Goal: Transaction & Acquisition: Book appointment/travel/reservation

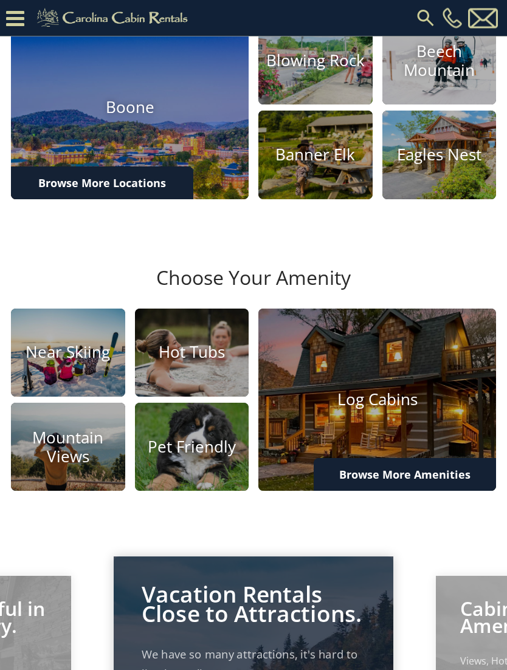
scroll to position [379, 0]
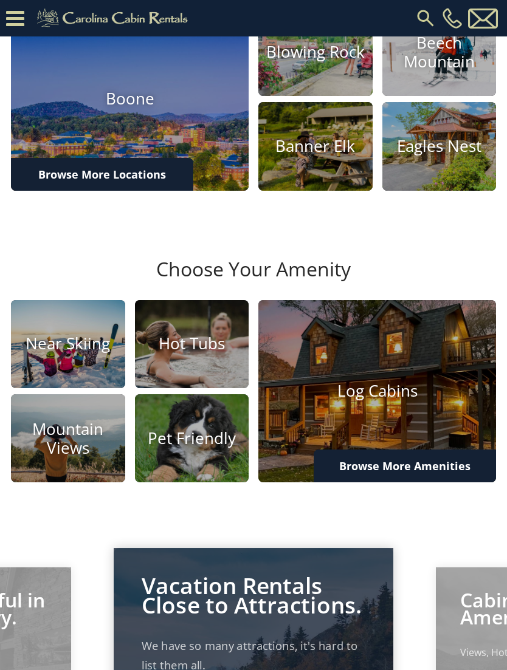
click at [415, 400] on h4 "Log Cabins" at bounding box center [377, 391] width 238 height 19
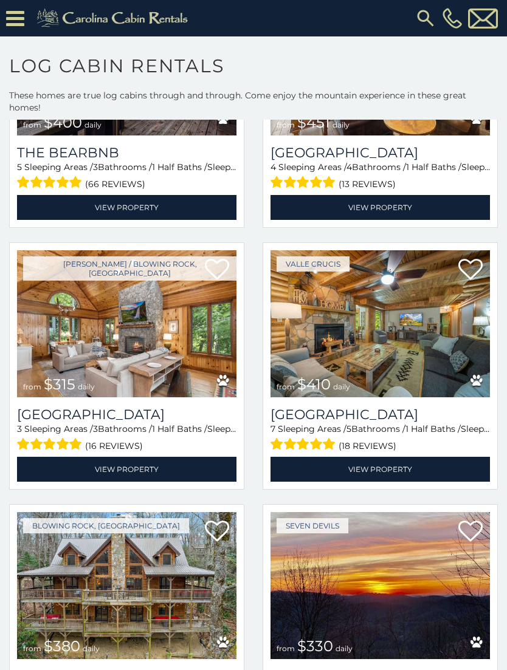
scroll to position [718, 0]
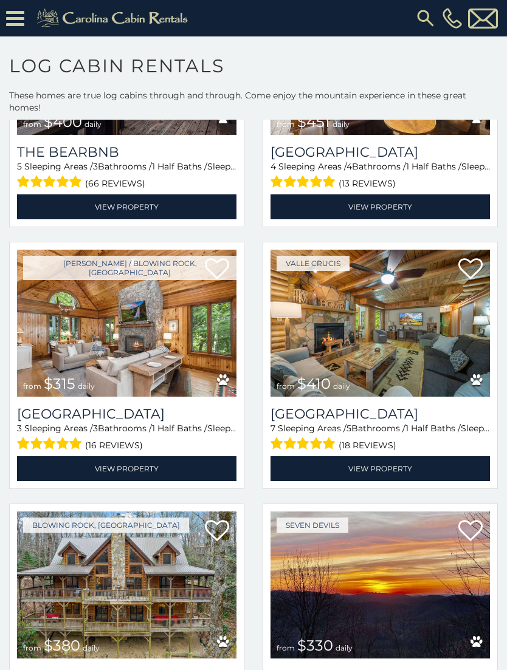
click at [144, 342] on img at bounding box center [126, 323] width 219 height 147
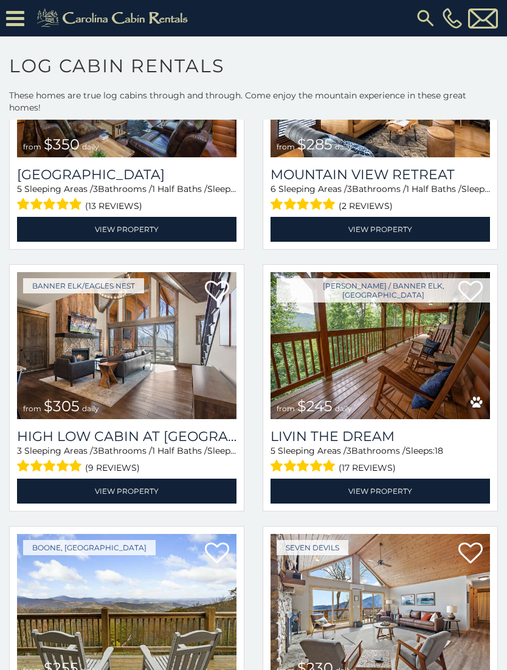
scroll to position [2531, 0]
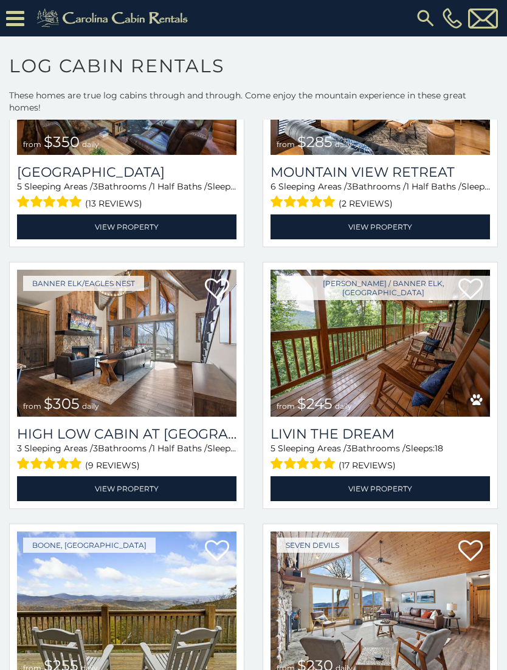
click at [405, 360] on img at bounding box center [379, 343] width 219 height 147
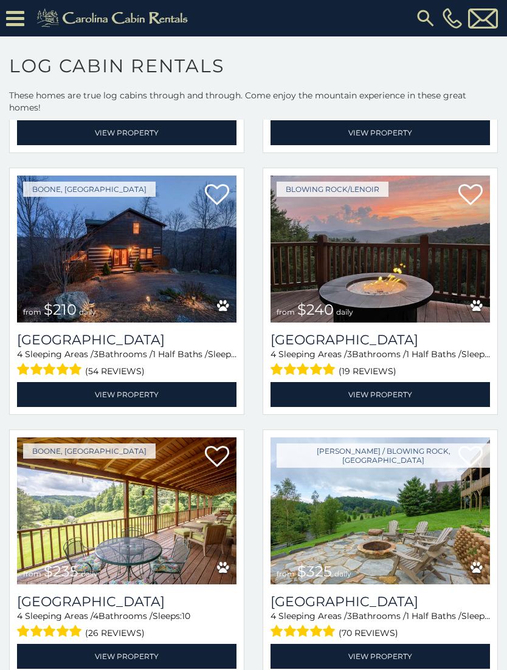
scroll to position [3161, 0]
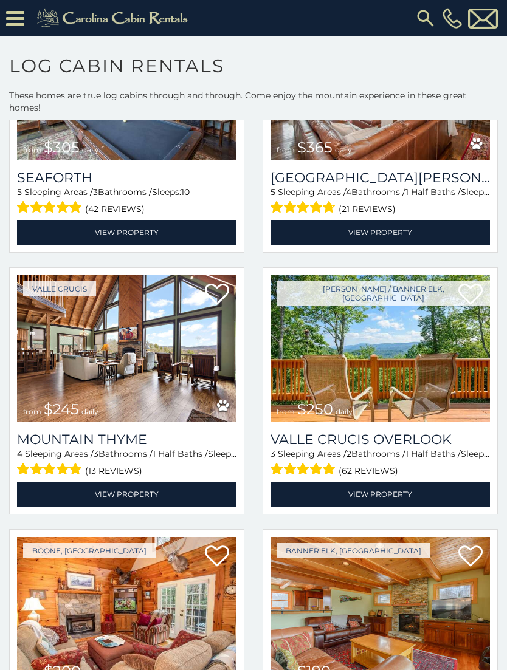
scroll to position [4093, 0]
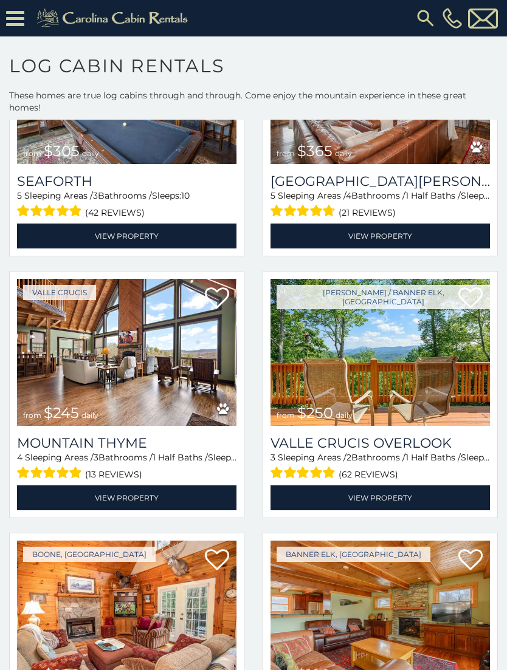
click at [396, 364] on img at bounding box center [379, 352] width 219 height 147
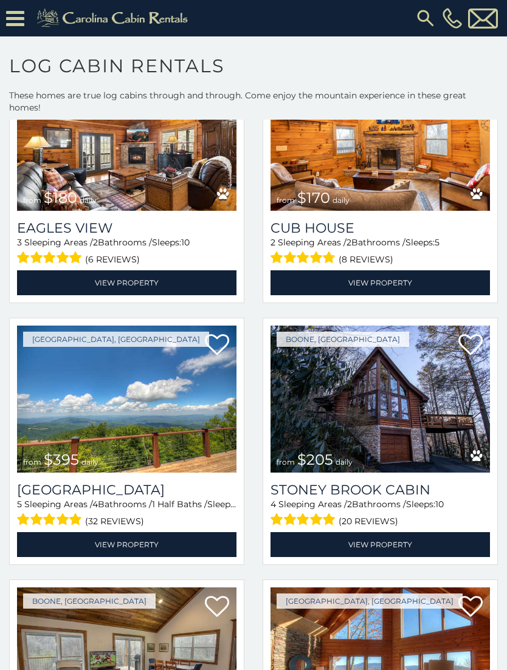
scroll to position [6403, 0]
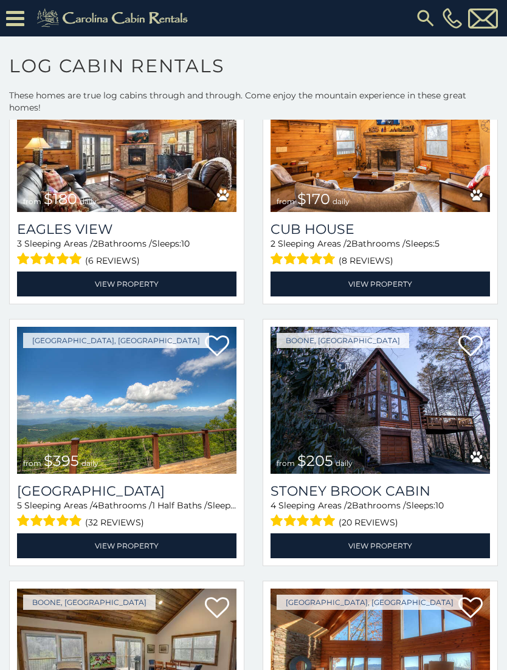
click at [61, 438] on img at bounding box center [126, 400] width 219 height 147
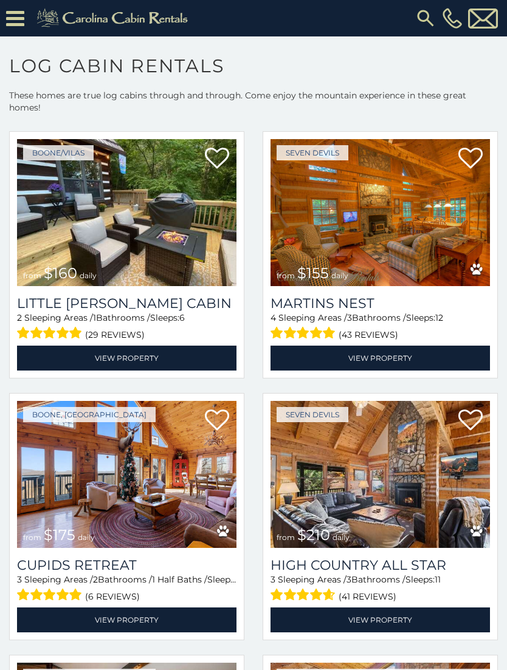
scroll to position [10258, 0]
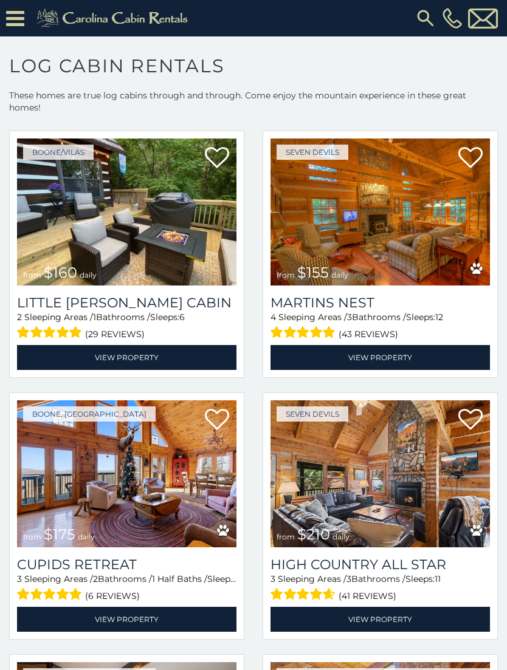
click at [66, 482] on img at bounding box center [126, 473] width 219 height 147
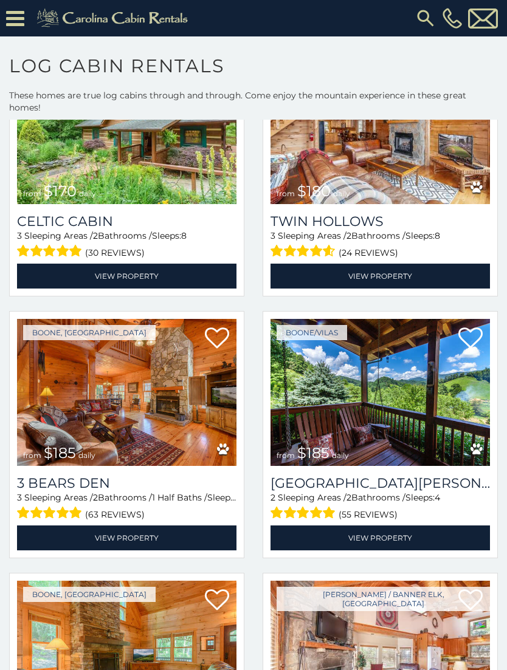
scroll to position [11388, 0]
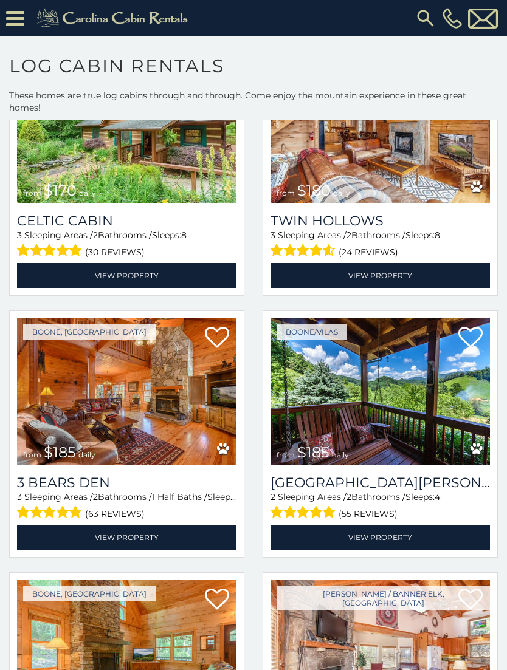
click at [409, 417] on img at bounding box center [379, 391] width 219 height 147
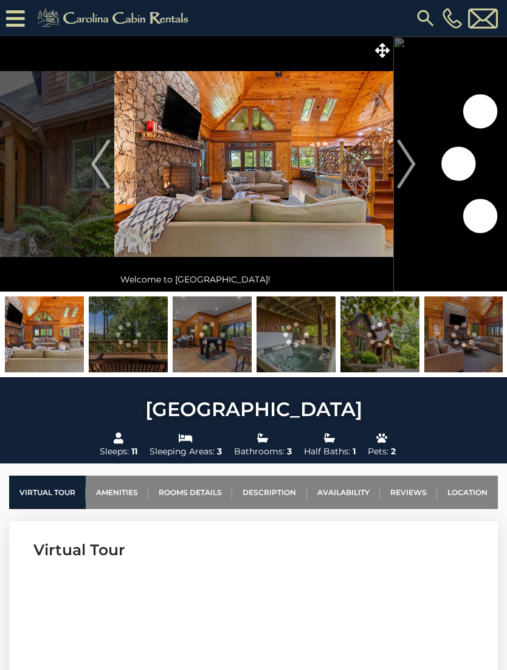
click at [391, 47] on span at bounding box center [382, 50] width 21 height 21
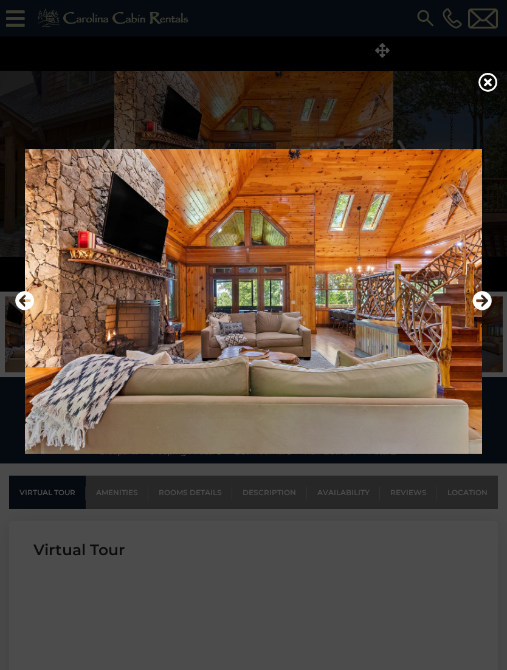
click at [481, 311] on icon "Next" at bounding box center [481, 300] width 19 height 19
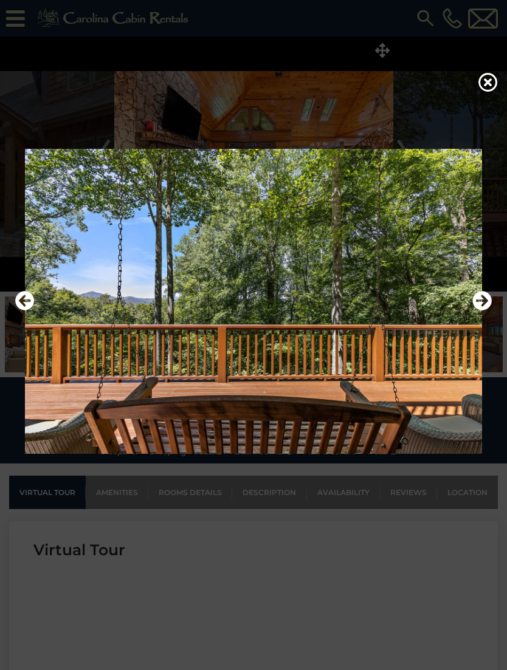
click at [487, 311] on icon "Next" at bounding box center [481, 300] width 19 height 19
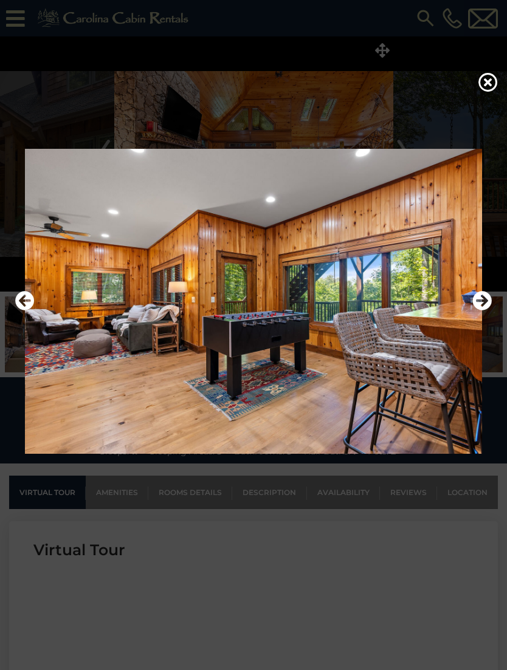
click at [481, 311] on icon "Next" at bounding box center [481, 300] width 19 height 19
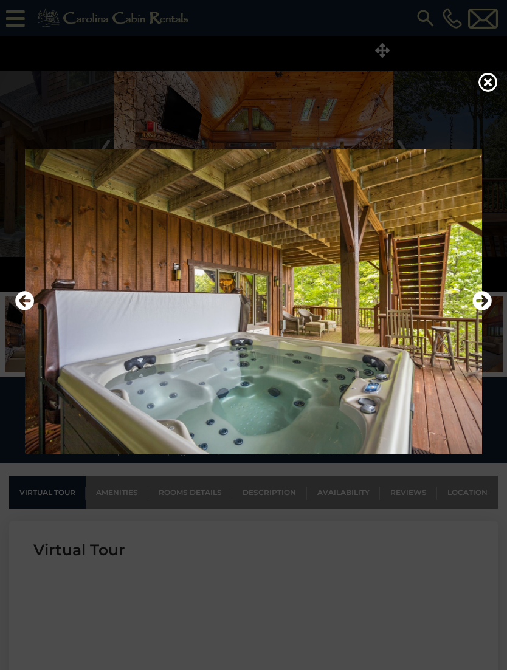
click at [483, 311] on icon "Next" at bounding box center [481, 300] width 19 height 19
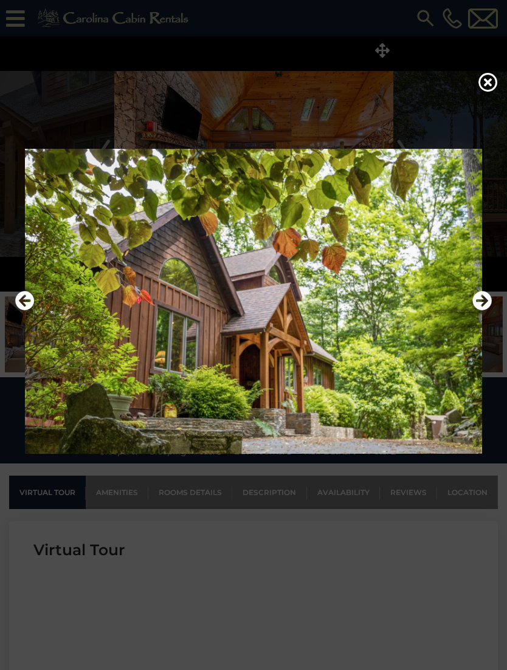
click at [486, 311] on icon "Next" at bounding box center [481, 300] width 19 height 19
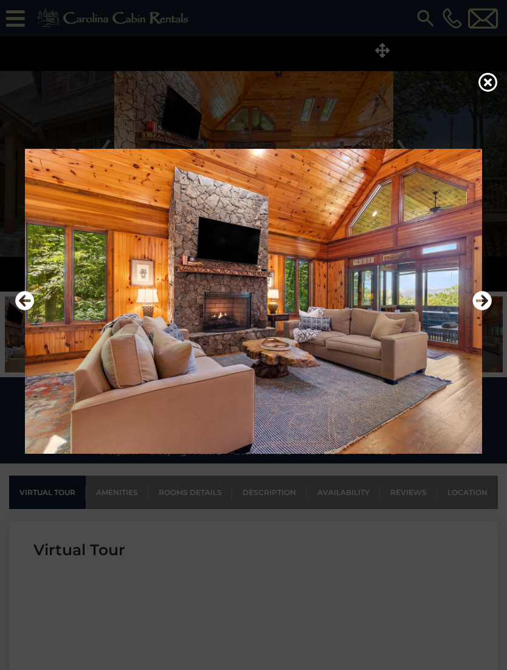
click at [487, 311] on icon "Next" at bounding box center [481, 300] width 19 height 19
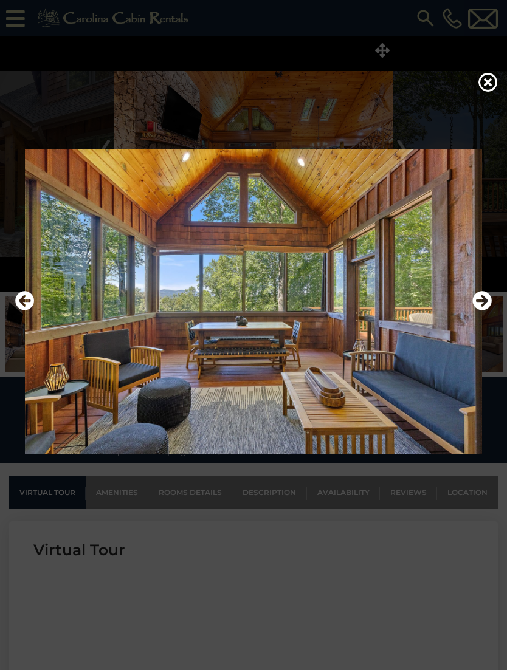
click at [486, 311] on icon "Next" at bounding box center [481, 300] width 19 height 19
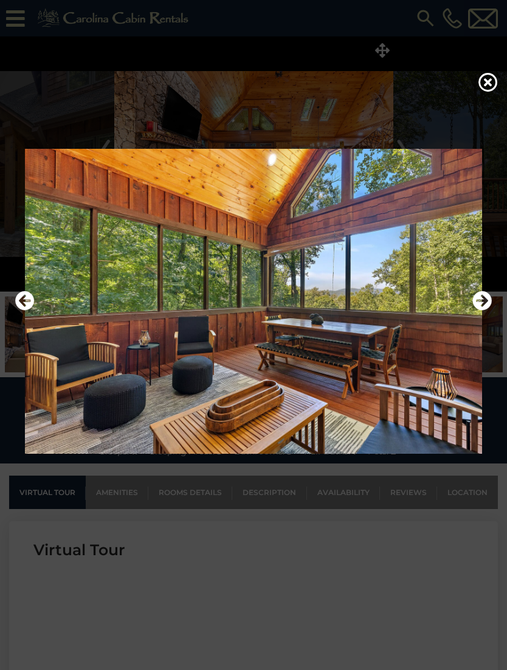
click at [485, 311] on icon "Next" at bounding box center [481, 300] width 19 height 19
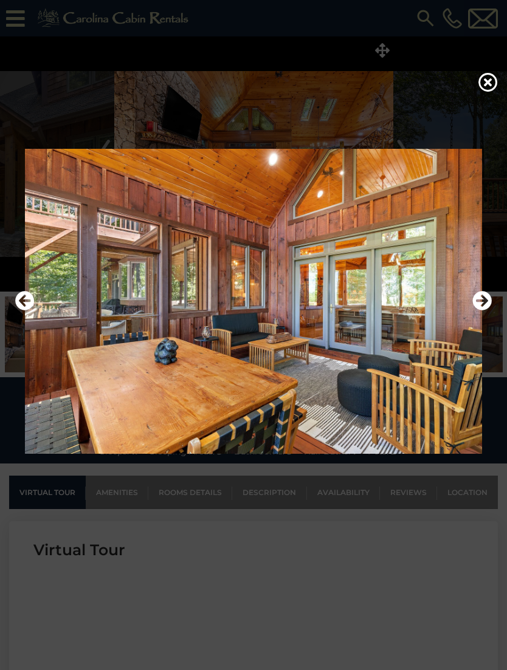
click at [484, 311] on icon "Next" at bounding box center [481, 300] width 19 height 19
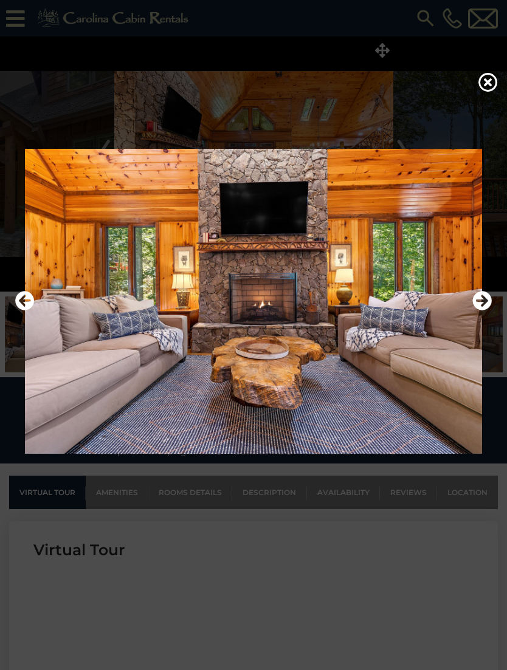
click at [484, 311] on icon "Next" at bounding box center [481, 300] width 19 height 19
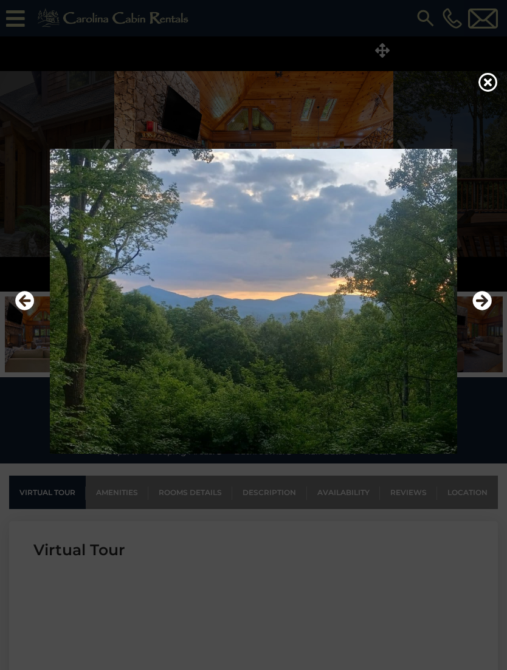
click at [481, 311] on icon "Next" at bounding box center [481, 300] width 19 height 19
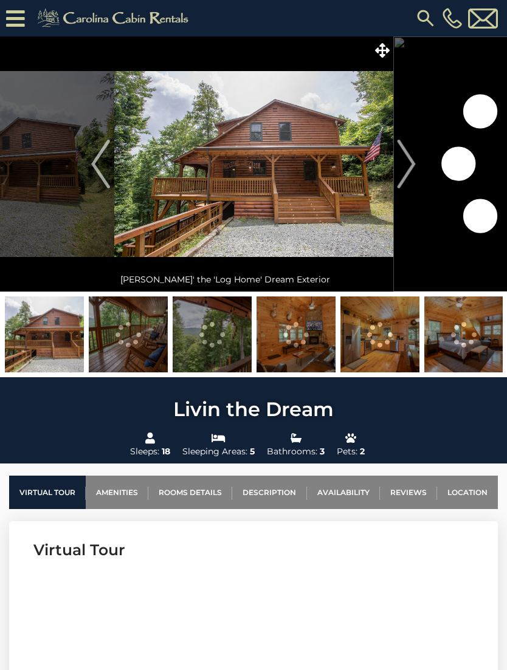
click at [412, 172] on img "Next" at bounding box center [406, 164] width 18 height 49
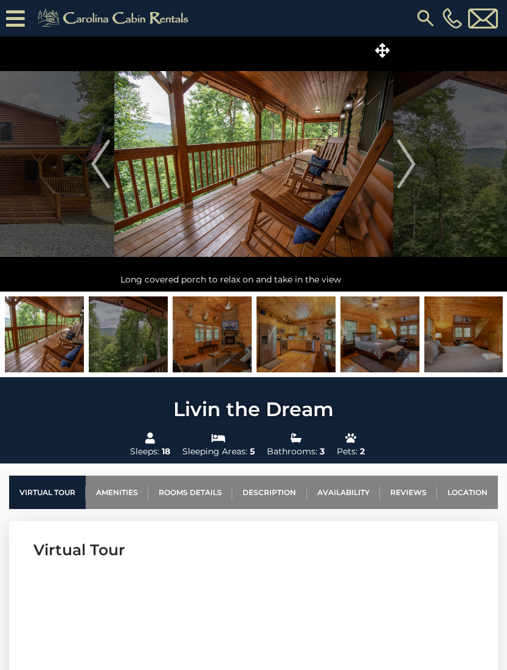
click at [410, 169] on img "Next" at bounding box center [406, 164] width 18 height 49
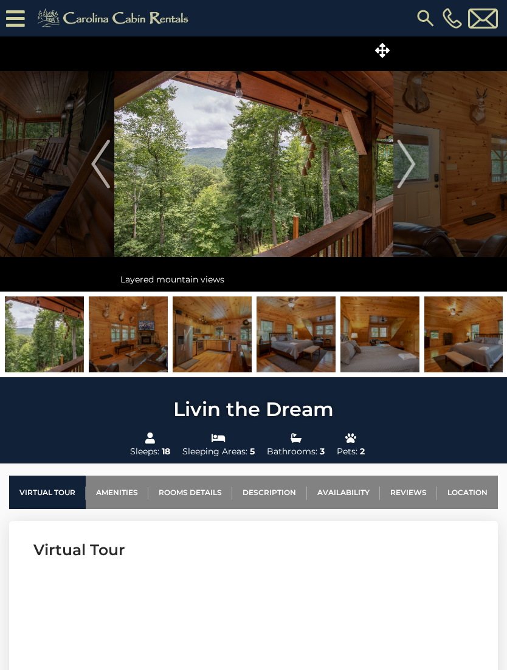
click at [410, 173] on img "Next" at bounding box center [406, 164] width 18 height 49
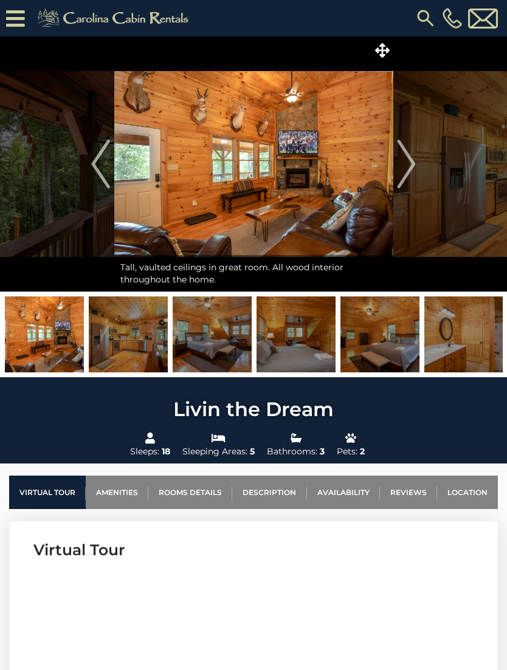
click at [405, 174] on img "Next" at bounding box center [406, 164] width 18 height 49
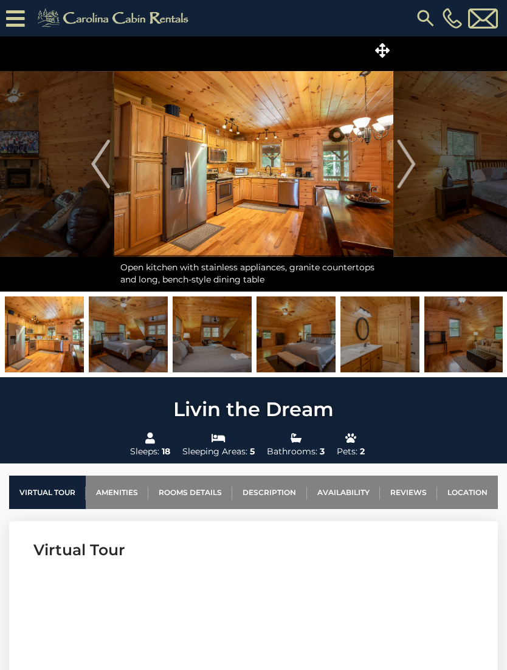
click at [419, 162] on button "Next" at bounding box center [406, 163] width 27 height 255
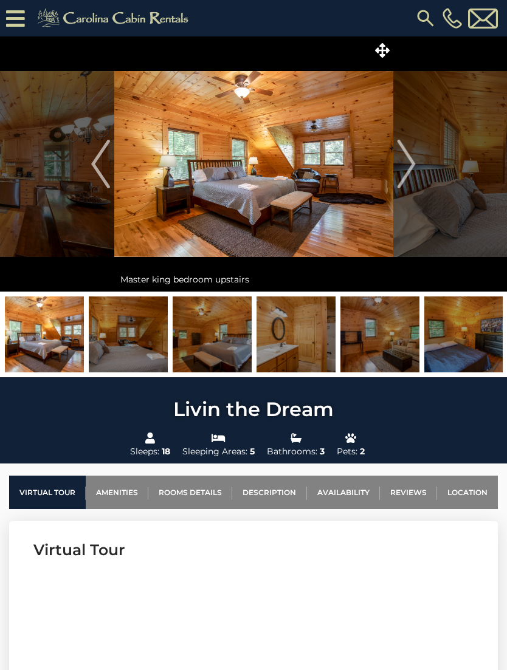
click at [413, 167] on img "Next" at bounding box center [406, 164] width 18 height 49
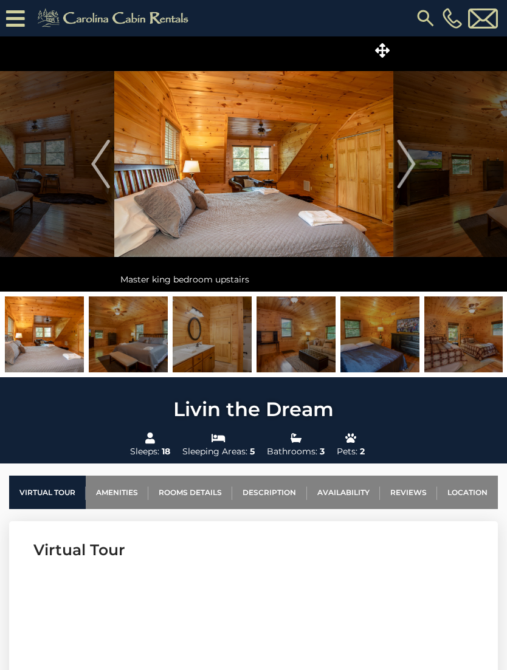
click at [400, 171] on img "Next" at bounding box center [406, 164] width 18 height 49
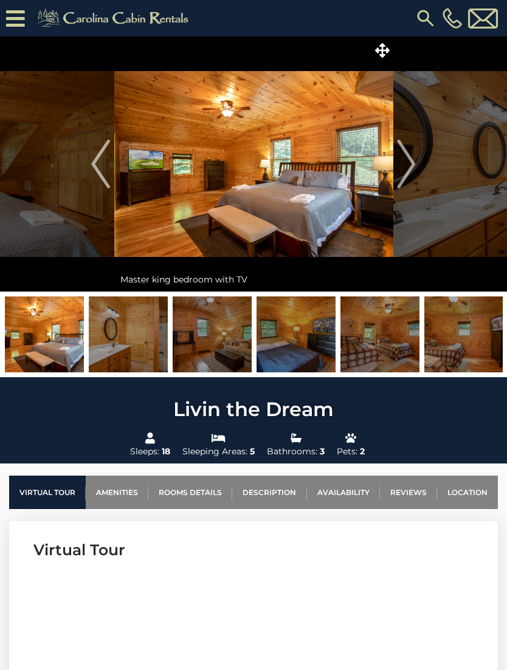
click at [419, 159] on button "Next" at bounding box center [406, 163] width 27 height 255
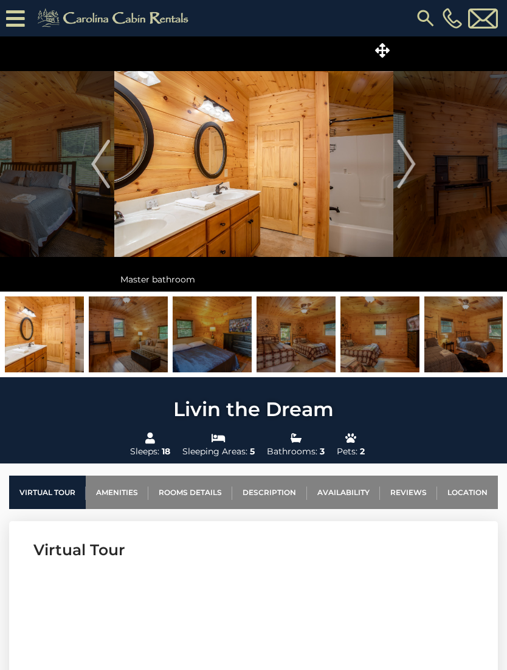
click at [412, 165] on img "Next" at bounding box center [406, 164] width 18 height 49
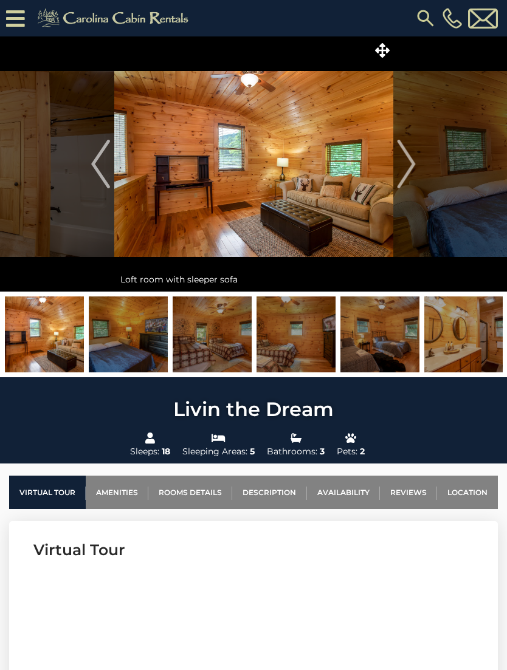
click at [406, 168] on img "Next" at bounding box center [406, 164] width 18 height 49
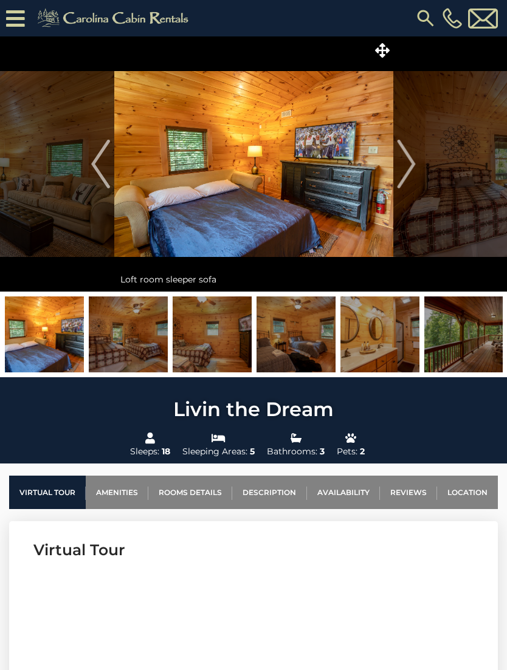
click at [410, 168] on img "Next" at bounding box center [406, 164] width 18 height 49
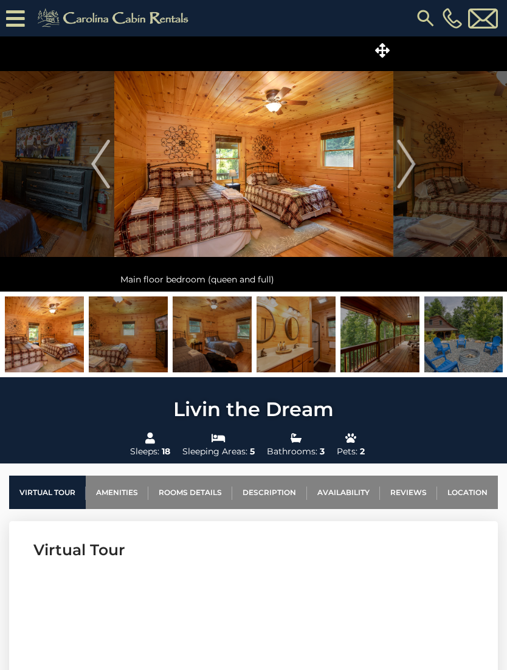
click at [391, 343] on img at bounding box center [379, 335] width 79 height 76
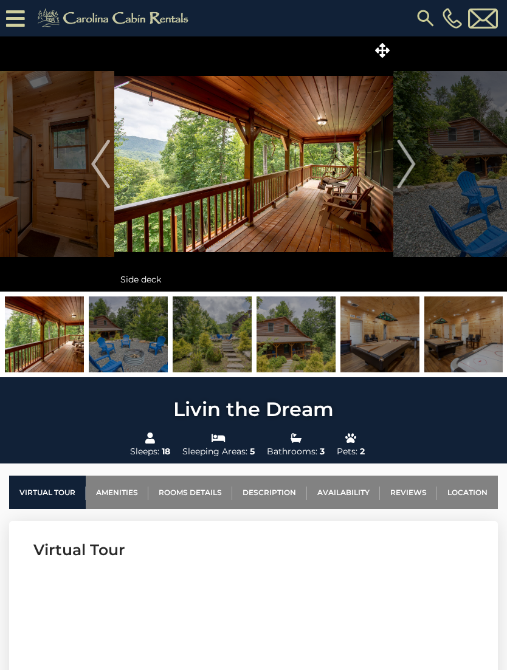
click at [293, 352] on img at bounding box center [295, 335] width 79 height 76
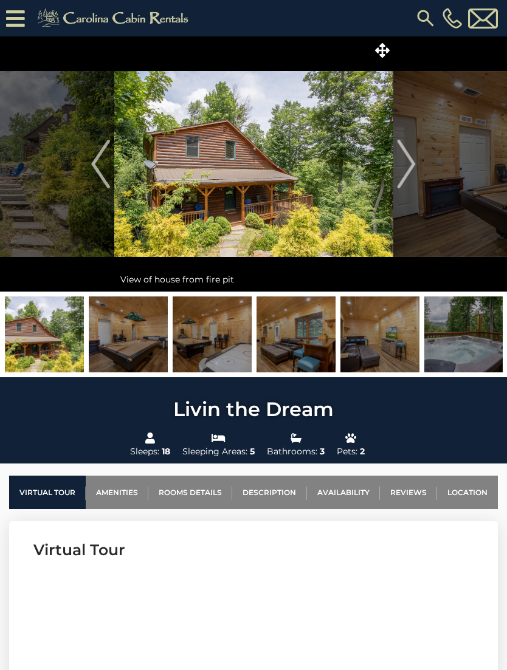
click at [468, 343] on img at bounding box center [463, 335] width 79 height 76
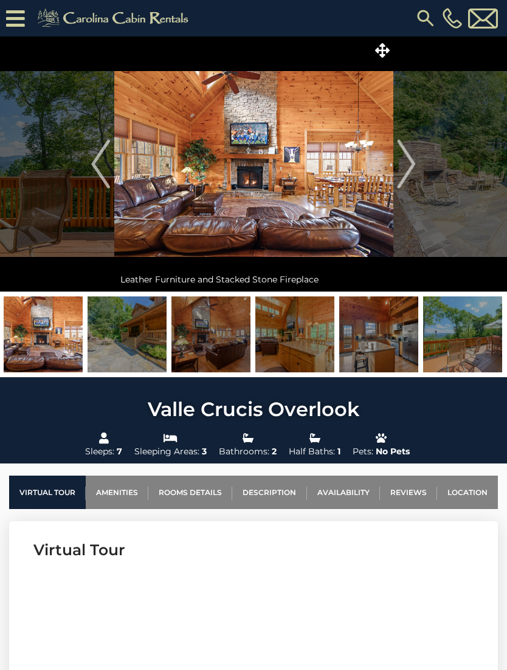
click at [465, 342] on img at bounding box center [462, 335] width 79 height 76
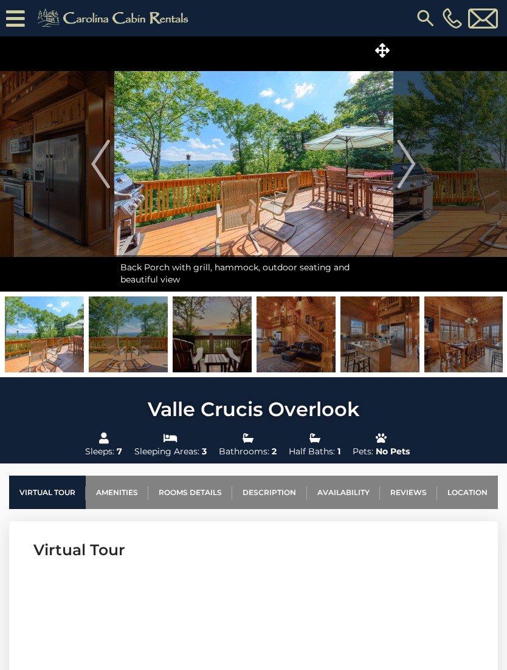
click at [464, 341] on img at bounding box center [463, 335] width 79 height 76
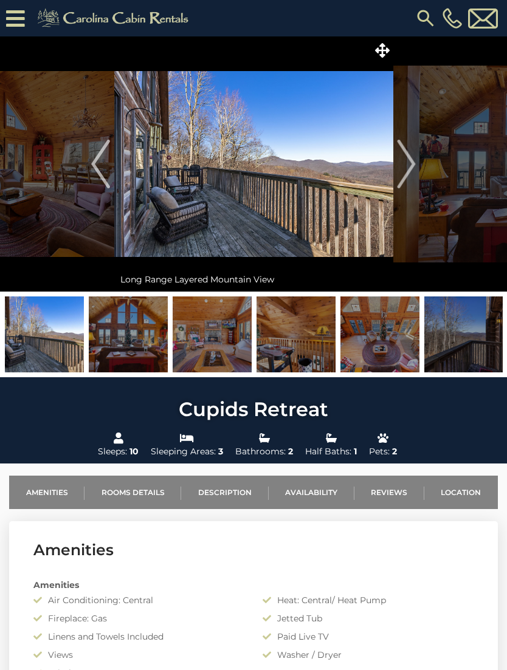
click at [410, 178] on img "Next" at bounding box center [406, 164] width 18 height 49
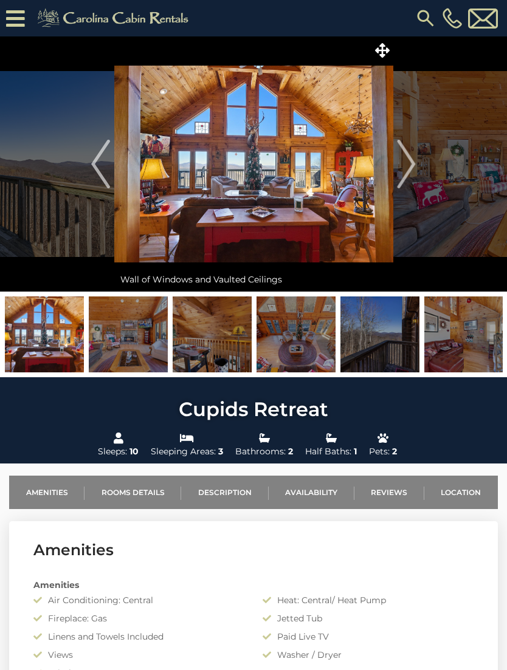
click at [410, 170] on img "Next" at bounding box center [406, 164] width 18 height 49
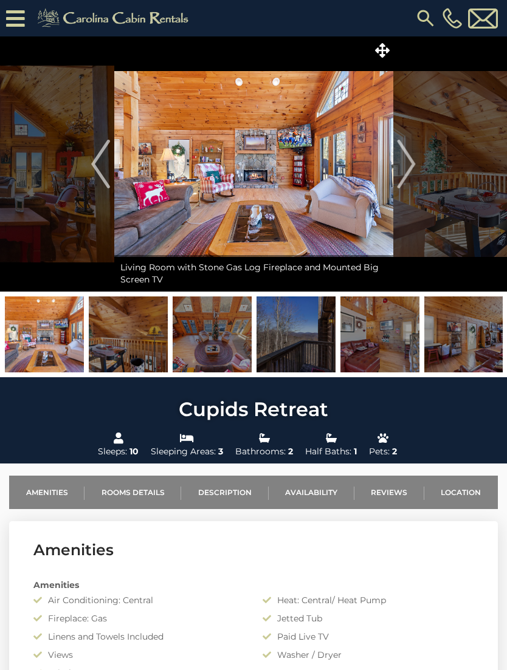
click at [406, 168] on img "Next" at bounding box center [406, 164] width 18 height 49
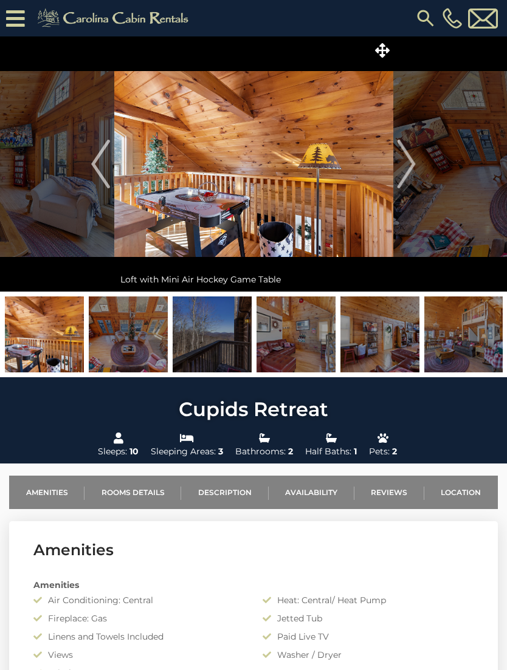
click at [417, 165] on button "Next" at bounding box center [406, 163] width 27 height 255
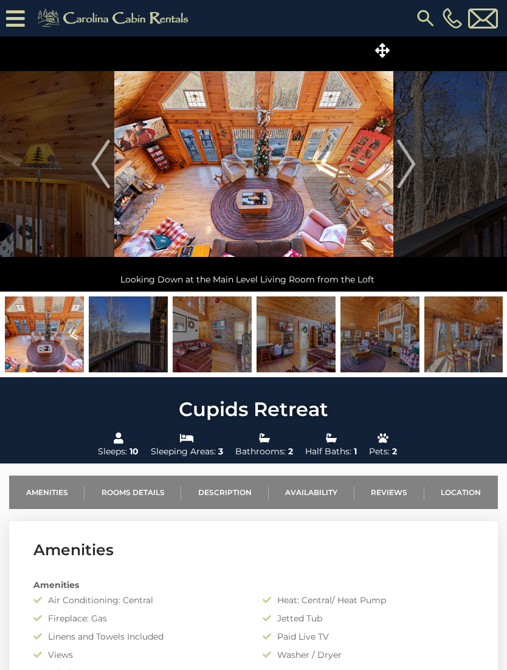
click at [416, 156] on button "Next" at bounding box center [406, 163] width 27 height 255
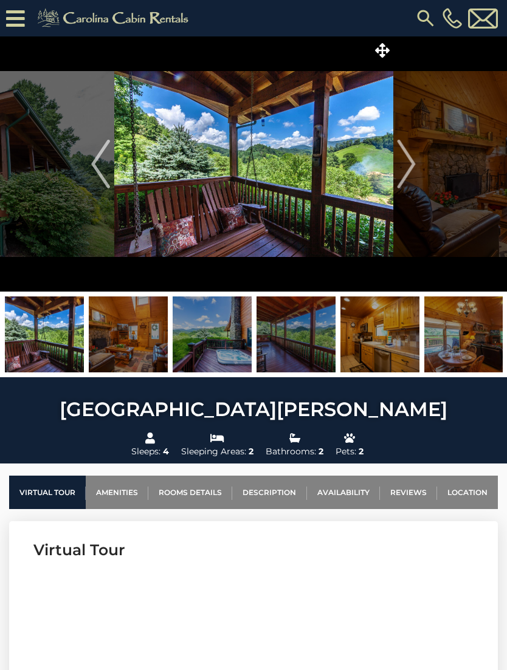
click at [408, 181] on img "Next" at bounding box center [406, 164] width 18 height 49
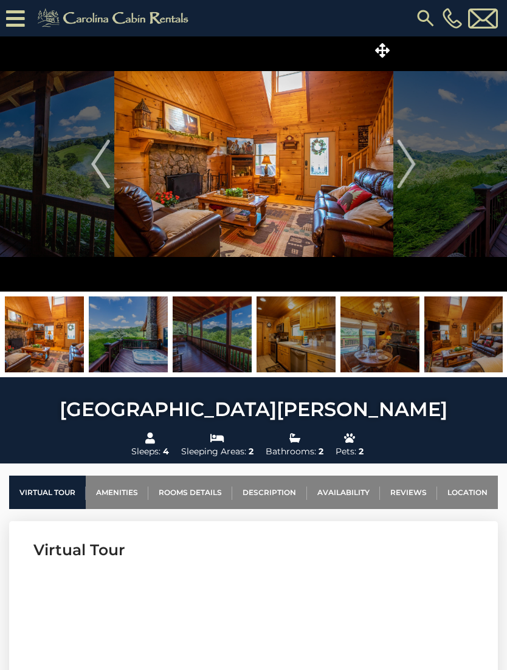
click at [407, 174] on img "Next" at bounding box center [406, 164] width 18 height 49
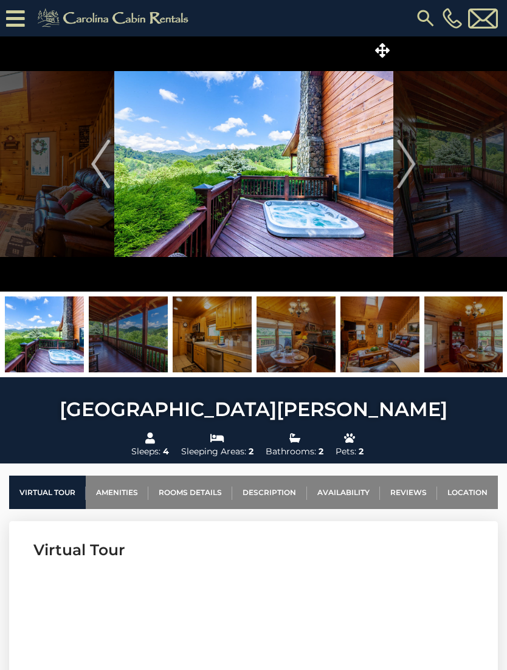
click at [409, 168] on img "Next" at bounding box center [406, 164] width 18 height 49
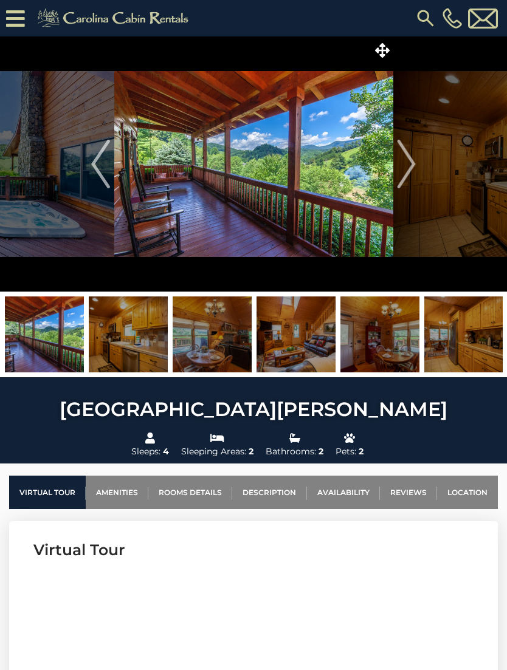
click at [404, 175] on img "Next" at bounding box center [406, 164] width 18 height 49
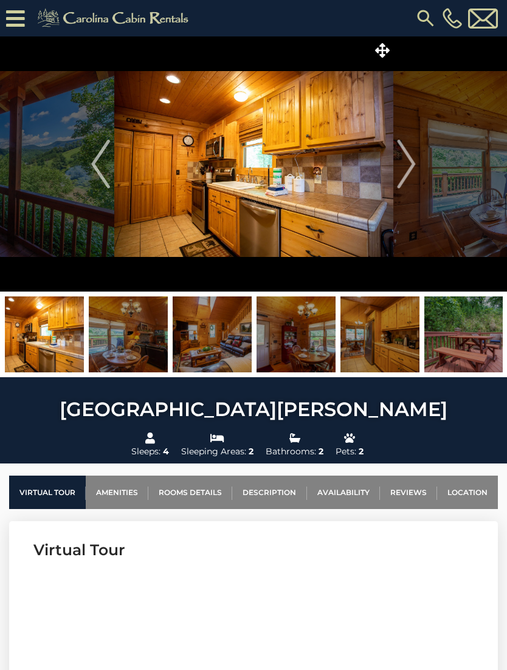
click at [404, 175] on img "Next" at bounding box center [406, 164] width 18 height 49
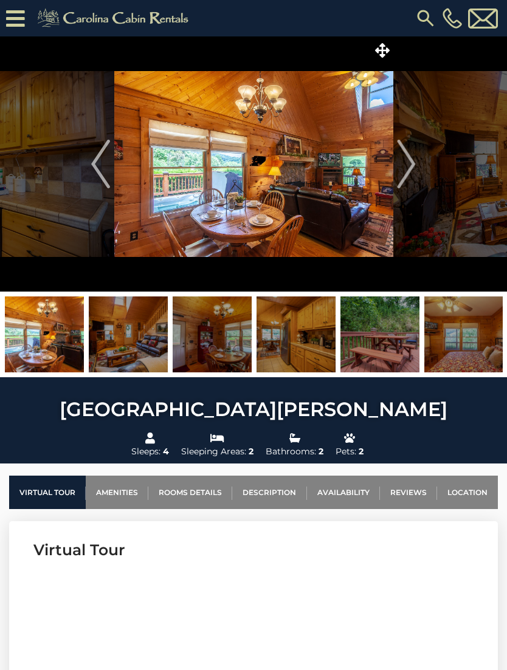
click at [413, 170] on img "Next" at bounding box center [406, 164] width 18 height 49
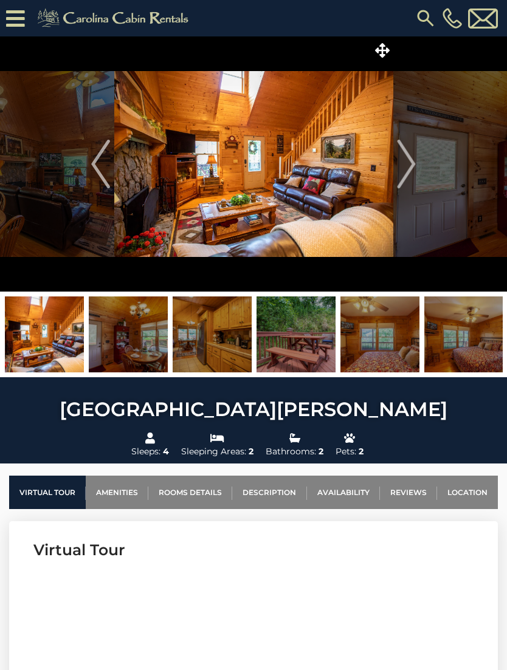
click at [411, 175] on img "Next" at bounding box center [406, 164] width 18 height 49
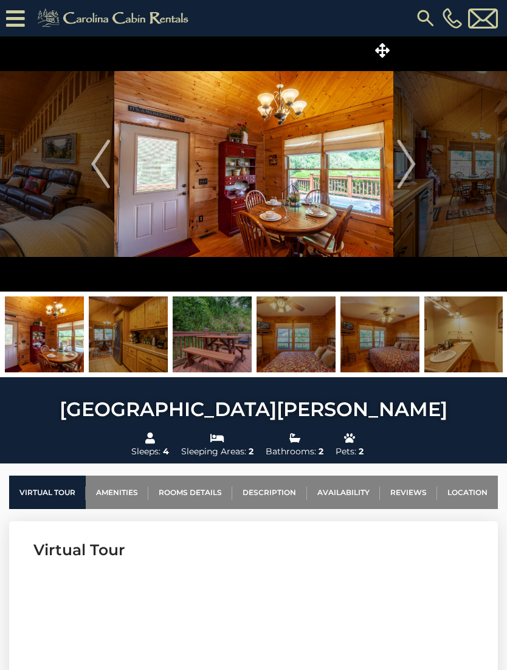
click at [405, 174] on img "Next" at bounding box center [406, 164] width 18 height 49
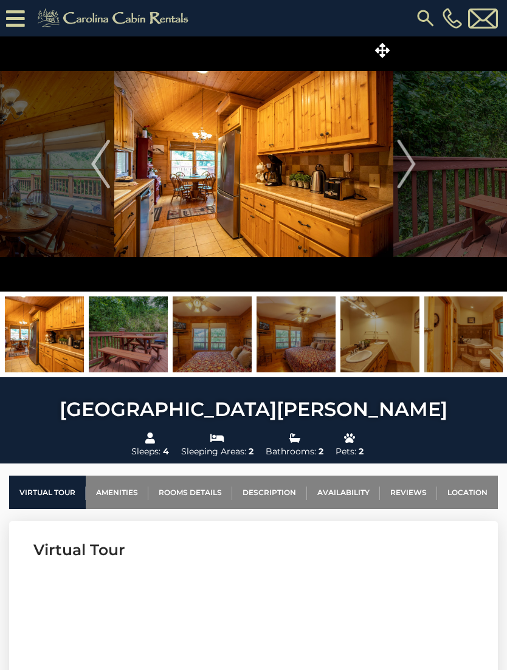
click at [409, 175] on img "Next" at bounding box center [406, 164] width 18 height 49
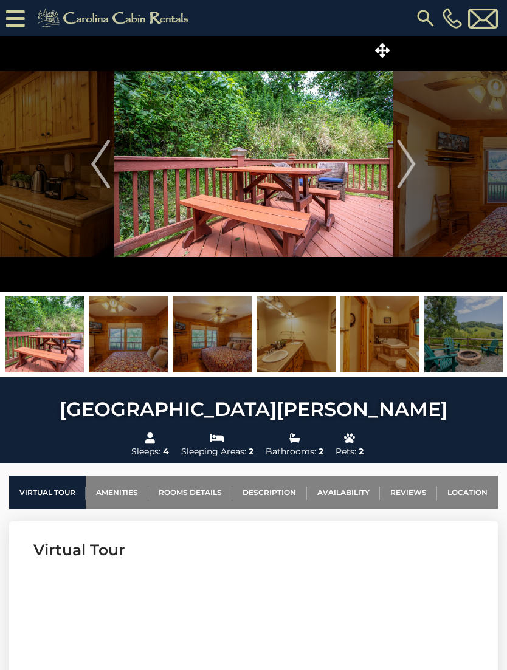
click at [415, 180] on img "Next" at bounding box center [406, 164] width 18 height 49
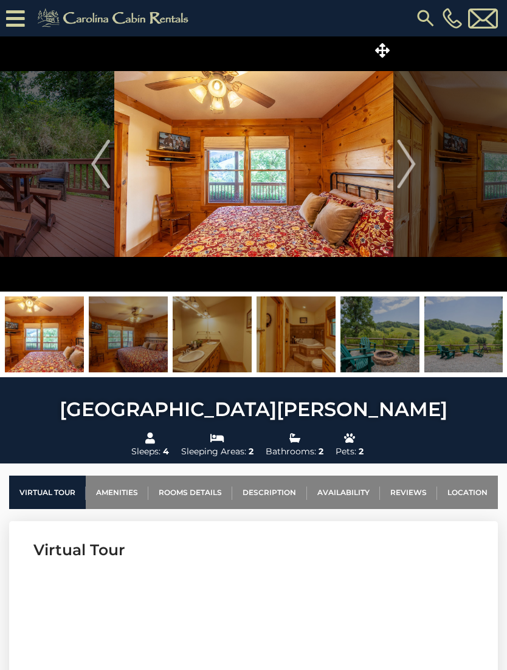
click at [406, 177] on img "Next" at bounding box center [406, 164] width 18 height 49
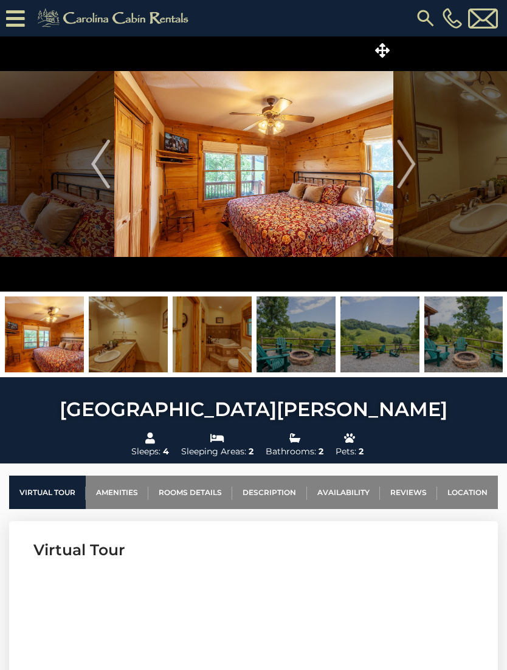
click at [410, 173] on img "Next" at bounding box center [406, 164] width 18 height 49
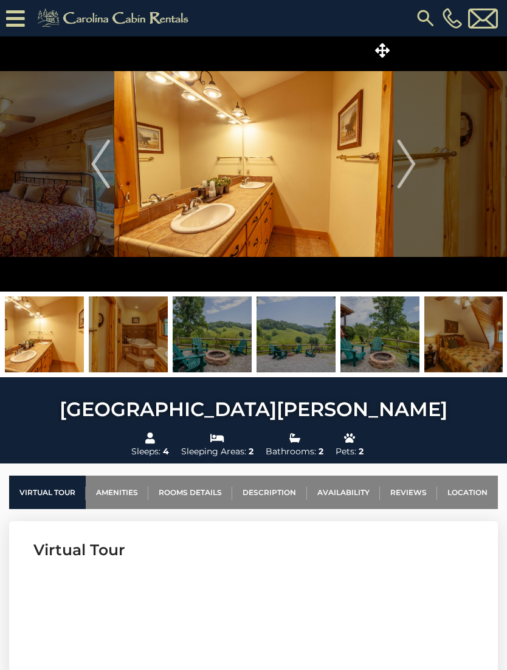
click at [403, 178] on img "Next" at bounding box center [406, 164] width 18 height 49
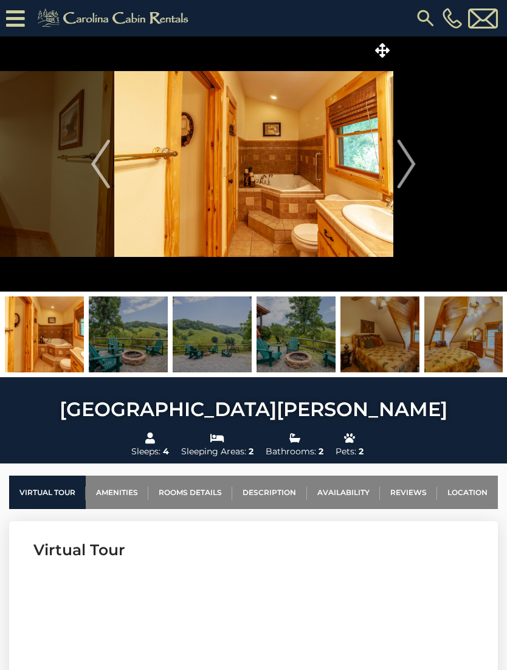
click at [404, 176] on img "Next" at bounding box center [406, 164] width 18 height 49
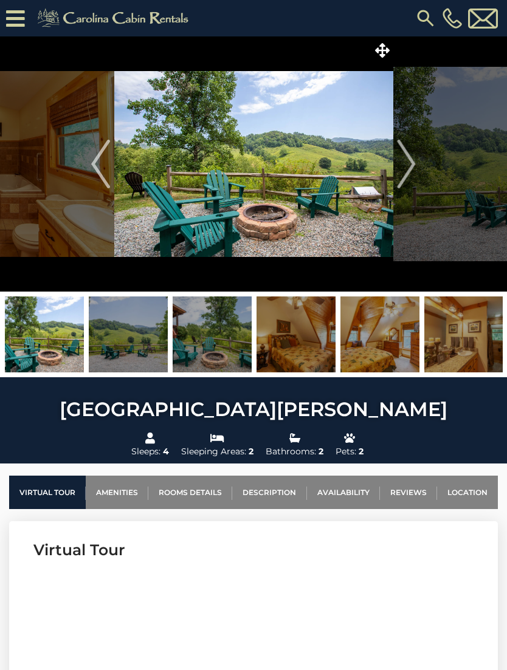
click at [413, 170] on img "Next" at bounding box center [406, 164] width 18 height 49
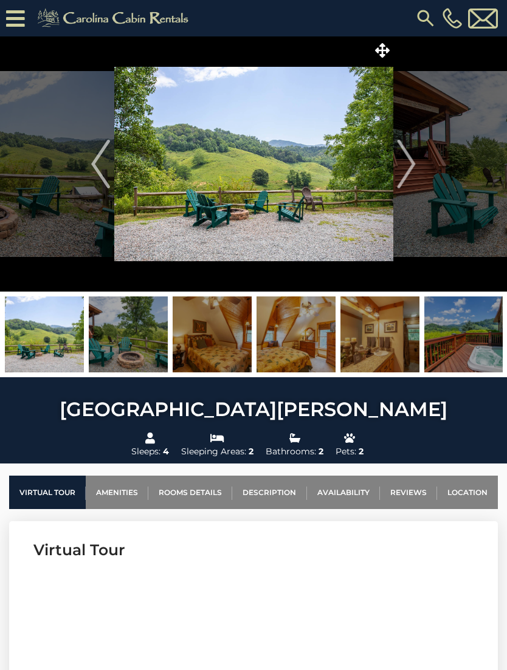
click at [400, 175] on img "Next" at bounding box center [406, 164] width 18 height 49
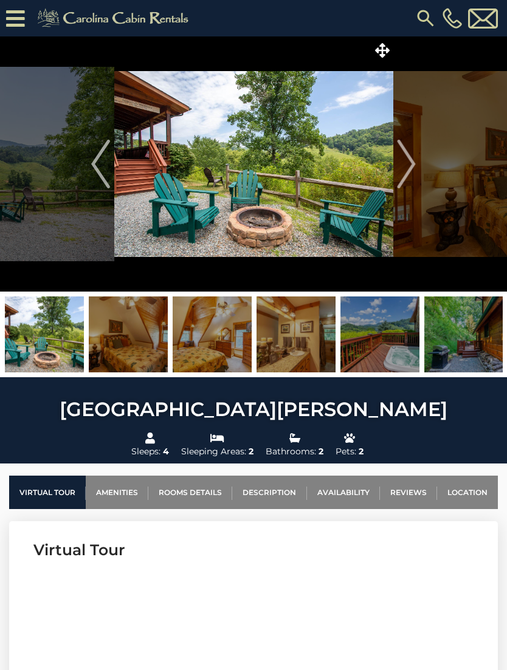
click at [103, 171] on img "Previous" at bounding box center [100, 164] width 18 height 49
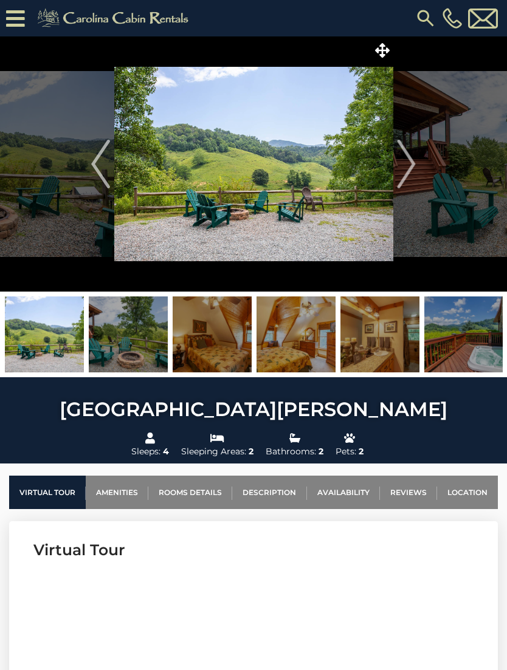
click at [402, 168] on img "Next" at bounding box center [406, 164] width 18 height 49
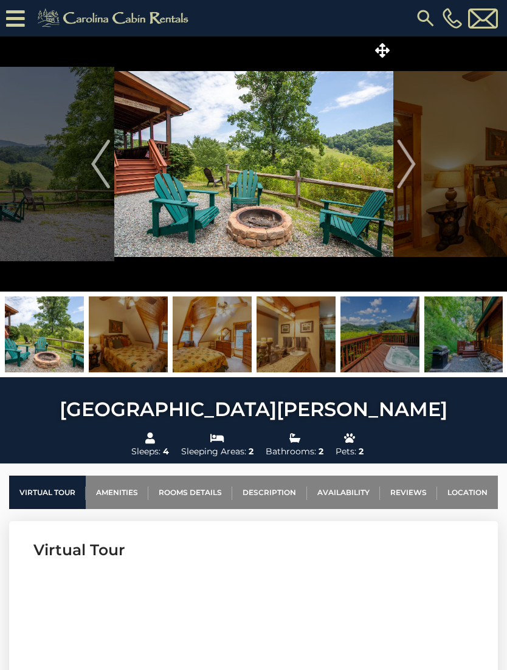
click at [406, 165] on img "Next" at bounding box center [406, 164] width 18 height 49
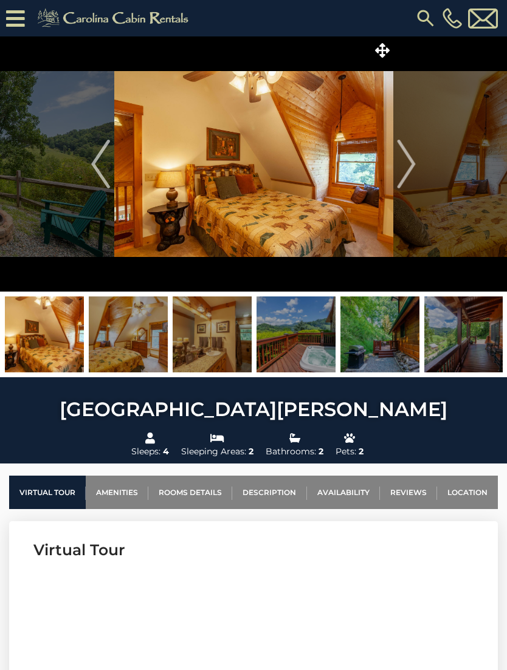
click at [408, 165] on img "Next" at bounding box center [406, 164] width 18 height 49
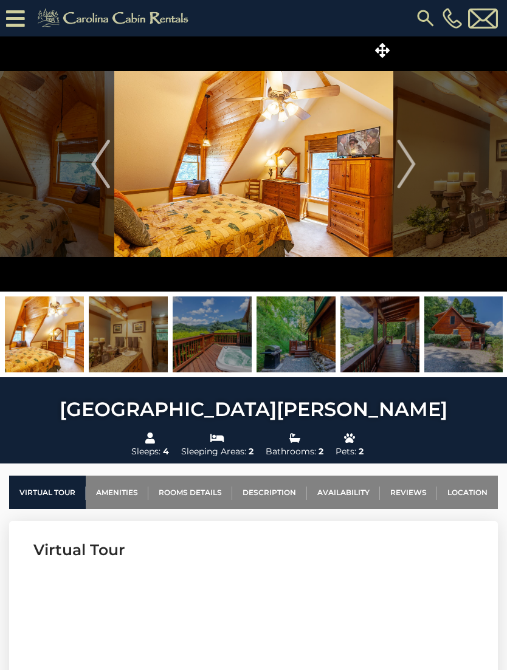
click at [402, 168] on img "Next" at bounding box center [406, 164] width 18 height 49
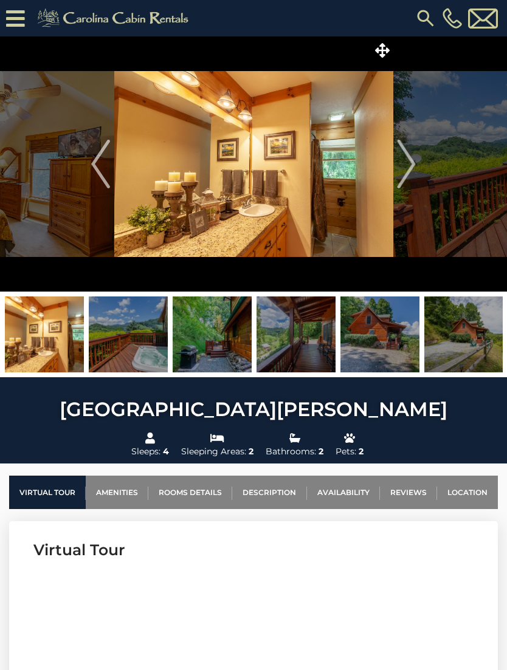
click at [393, 167] on button "Next" at bounding box center [406, 163] width 27 height 255
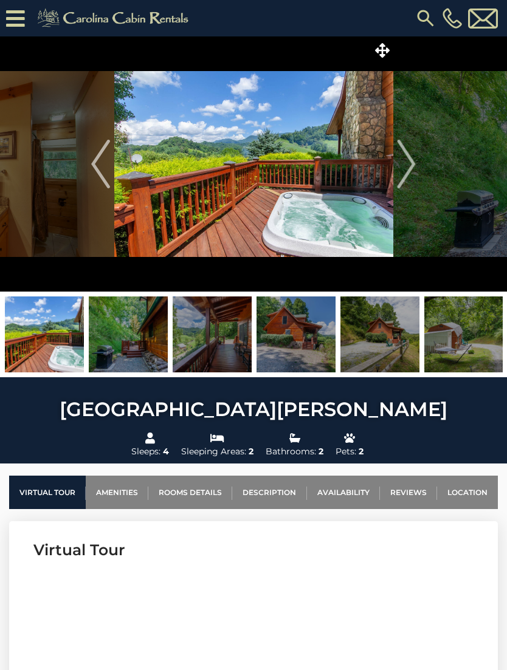
click at [397, 179] on img "Next" at bounding box center [406, 164] width 18 height 49
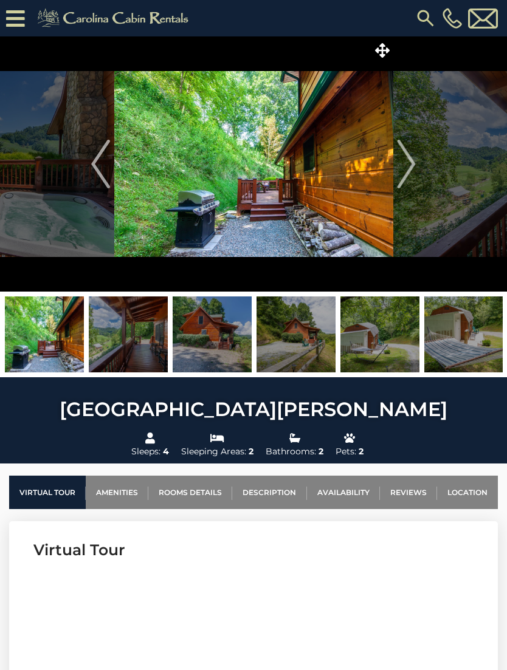
click at [392, 178] on img at bounding box center [253, 163] width 279 height 255
click at [394, 173] on button "Next" at bounding box center [406, 163] width 27 height 255
